Goal: Navigation & Orientation: Find specific page/section

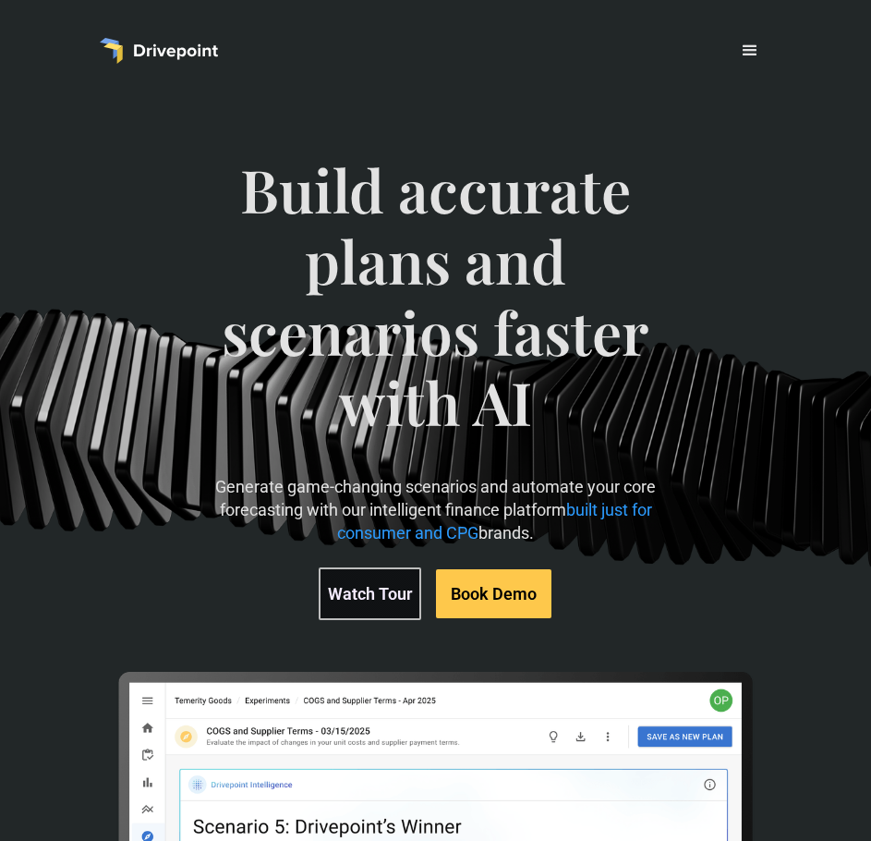
click at [752, 41] on div "menu" at bounding box center [750, 51] width 22 height 22
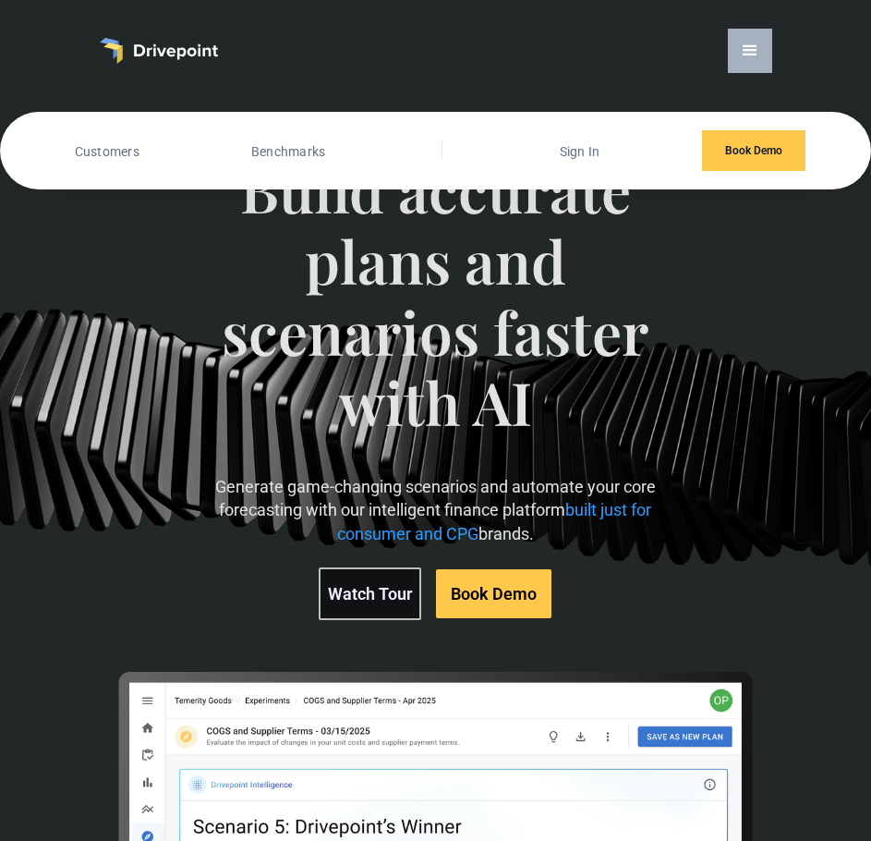
click at [750, 46] on div "menu" at bounding box center [750, 51] width 22 height 22
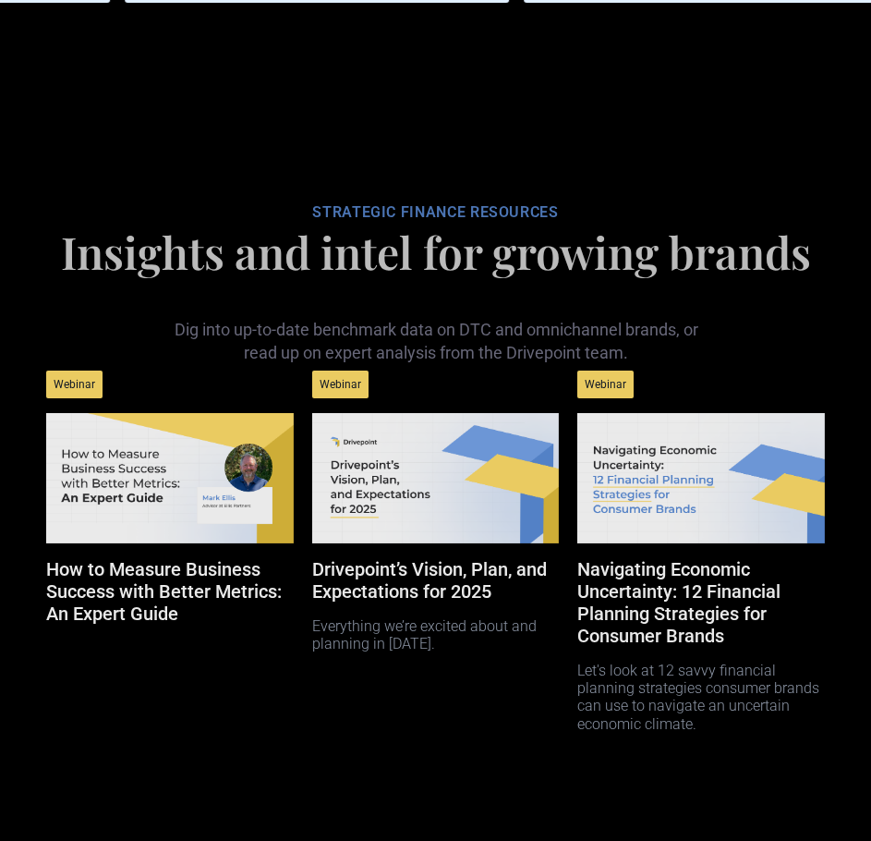
scroll to position [6661, 0]
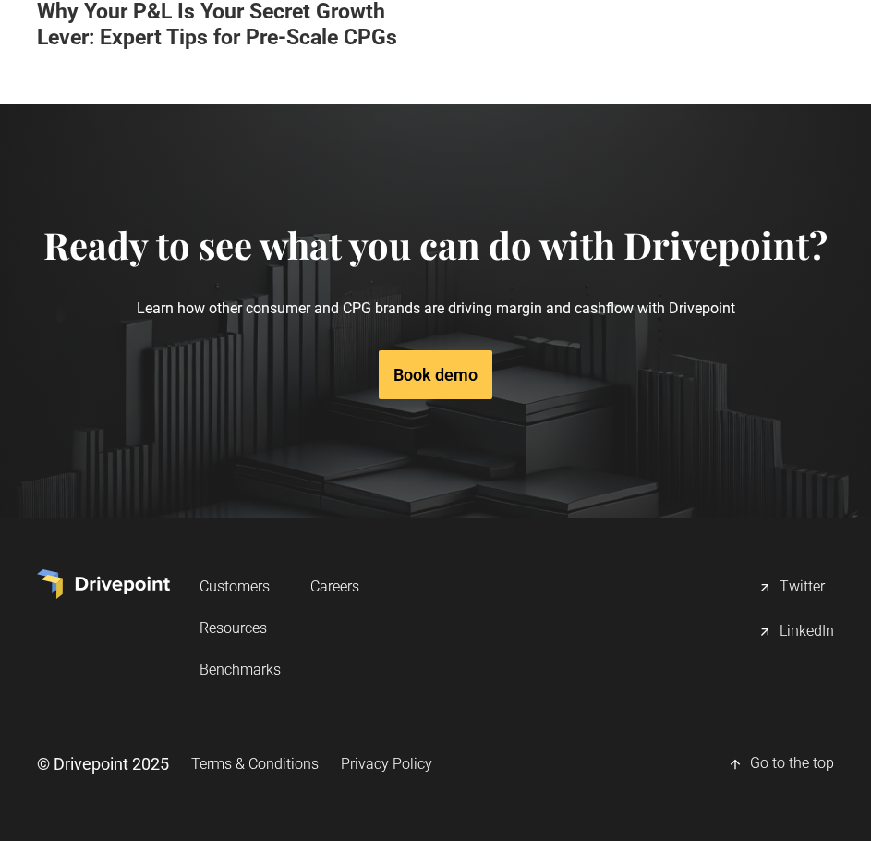
scroll to position [4158, 0]
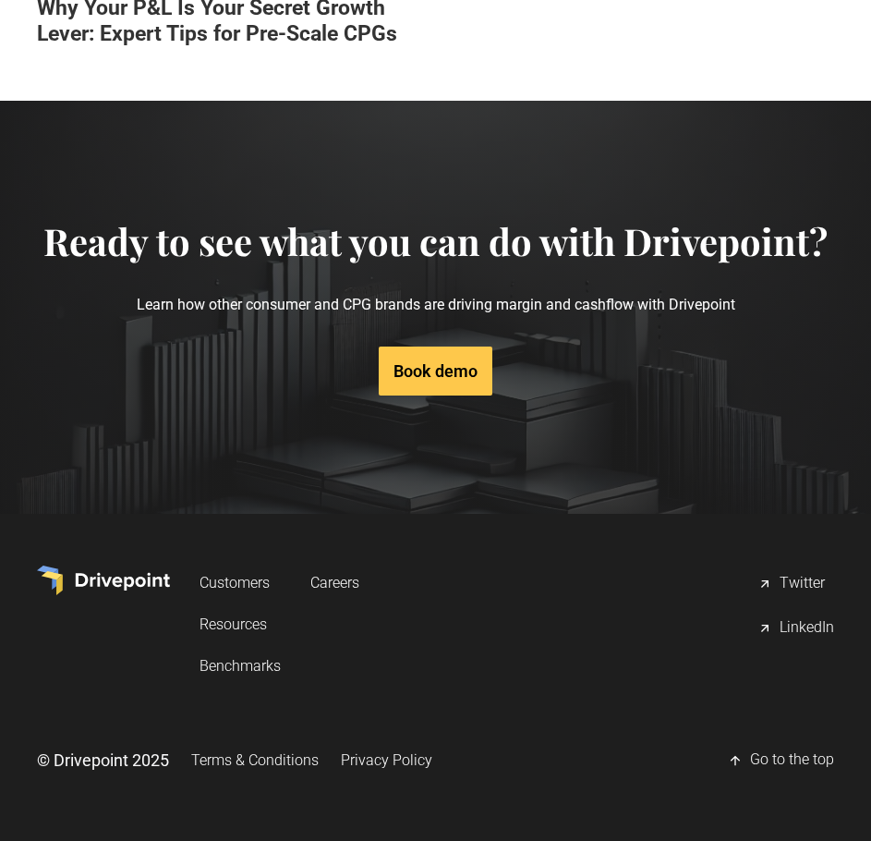
click at [364, 762] on link "Privacy Policy" at bounding box center [386, 760] width 91 height 34
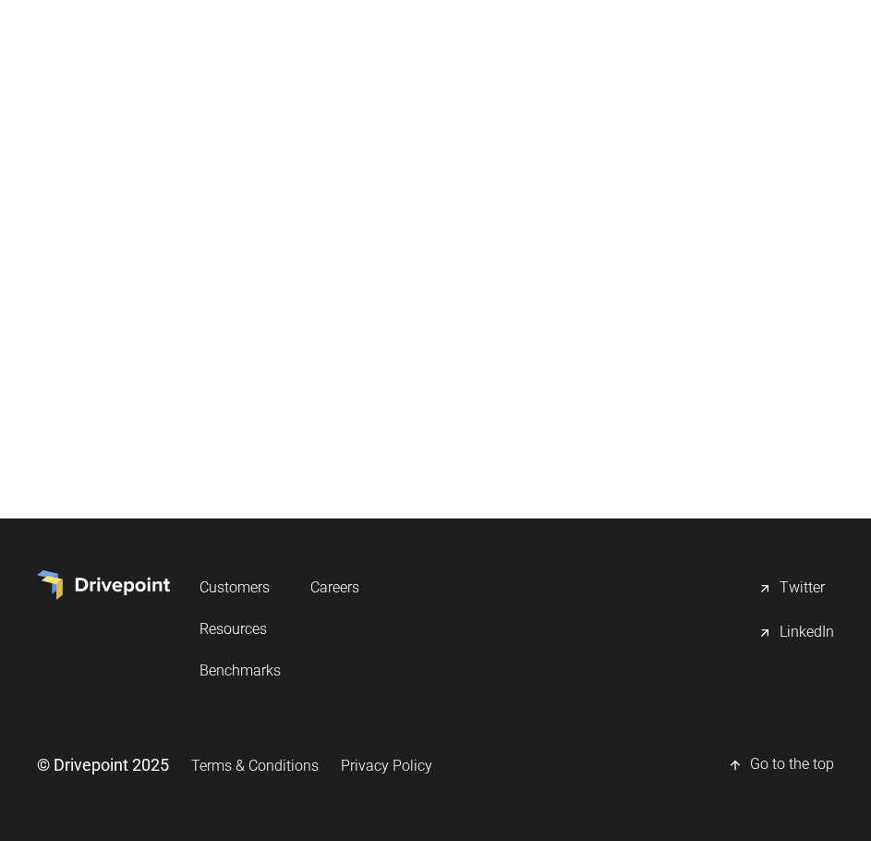
scroll to position [13486, 0]
